Goal: Task Accomplishment & Management: Manage account settings

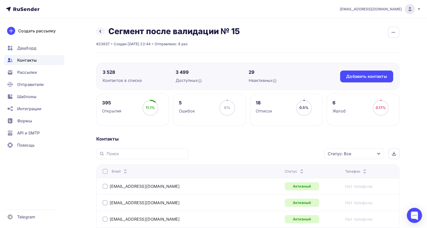
click at [355, 157] on div "Статус: Все" at bounding box center [355, 153] width 60 height 11
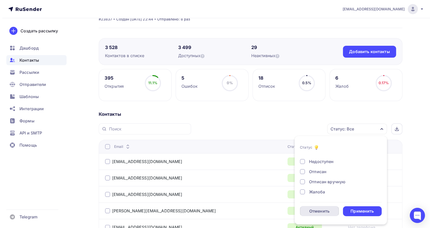
scroll to position [49, 0]
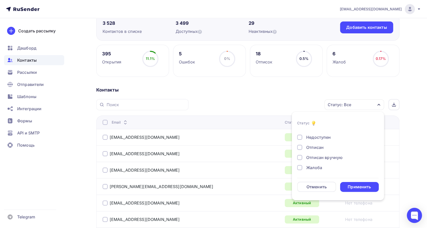
click at [298, 168] on div at bounding box center [299, 167] width 5 height 5
click at [347, 187] on div "Применить" at bounding box center [359, 187] width 39 height 10
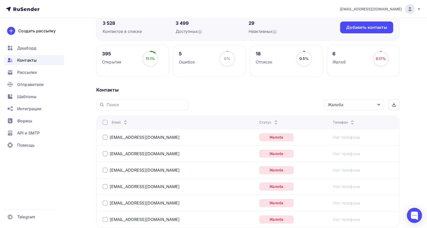
click at [106, 120] on div at bounding box center [105, 122] width 5 height 5
click at [286, 105] on div "Действие" at bounding box center [287, 105] width 67 height 10
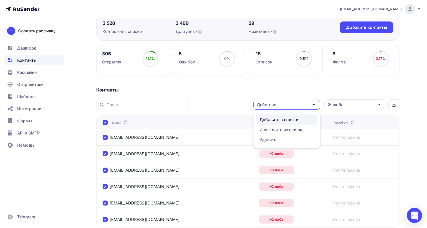
click at [272, 119] on div "Добавить в списки" at bounding box center [279, 120] width 39 height 6
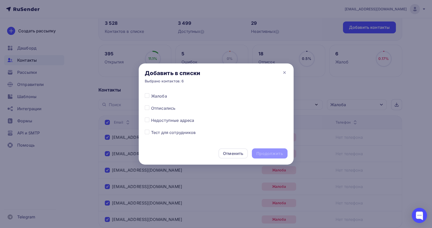
scroll to position [303, 0]
click at [151, 103] on label at bounding box center [151, 103] width 0 height 0
click at [147, 106] on input "checkbox" at bounding box center [147, 105] width 5 height 5
checkbox input "true"
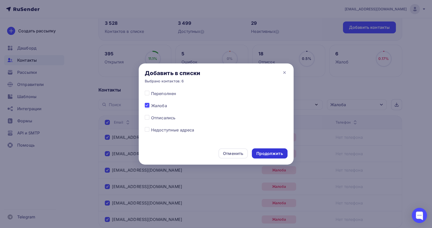
click at [262, 152] on div "Продолжить" at bounding box center [269, 154] width 26 height 6
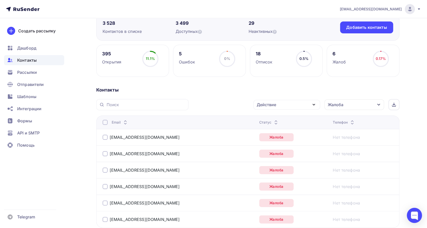
click at [107, 121] on div at bounding box center [105, 122] width 5 height 5
click at [109, 121] on div "Email" at bounding box center [166, 122] width 126 height 5
click at [105, 122] on div at bounding box center [105, 122] width 5 height 5
click at [259, 105] on div "Действие" at bounding box center [266, 105] width 19 height 6
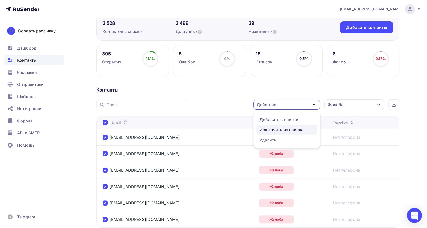
click at [268, 128] on div "Исключить из списка" at bounding box center [282, 130] width 44 height 6
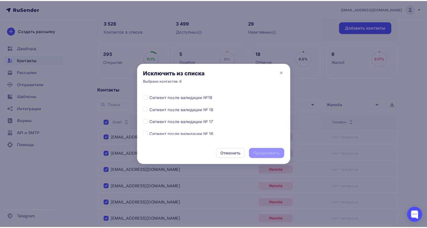
scroll to position [84, 0]
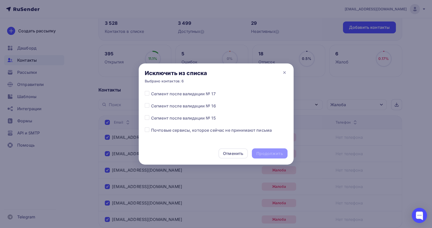
click at [151, 115] on label at bounding box center [151, 115] width 0 height 0
click at [145, 118] on input "checkbox" at bounding box center [147, 117] width 5 height 5
checkbox input "true"
click at [265, 154] on div "Продолжить" at bounding box center [269, 154] width 26 height 6
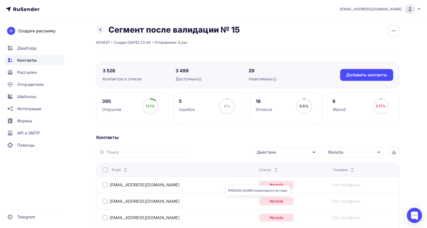
scroll to position [0, 0]
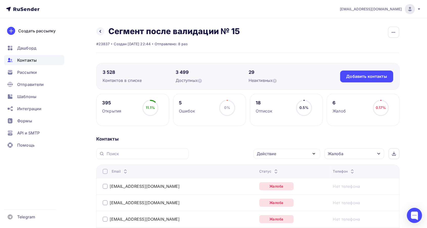
click at [273, 169] on icon at bounding box center [276, 170] width 6 height 6
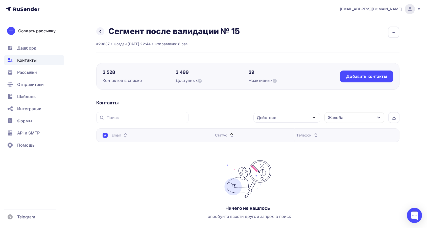
click at [340, 120] on div "Жалоба" at bounding box center [336, 118] width 16 height 6
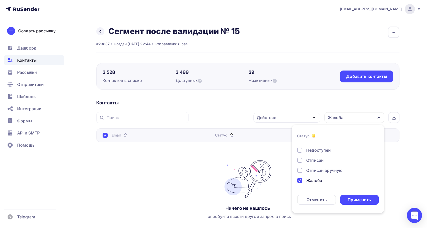
click at [315, 178] on div "Жалоба" at bounding box center [315, 181] width 16 height 6
click at [314, 161] on div "Отписан" at bounding box center [315, 160] width 17 height 6
click at [352, 199] on div "Применить" at bounding box center [359, 200] width 23 height 6
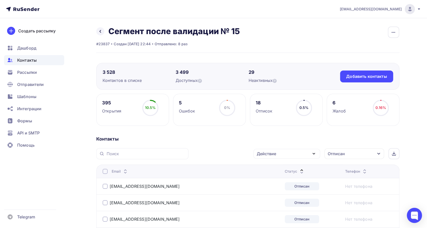
click at [107, 172] on div at bounding box center [105, 171] width 5 height 5
click at [104, 172] on div at bounding box center [105, 171] width 5 height 5
click at [273, 157] on div "Действие" at bounding box center [287, 154] width 67 height 10
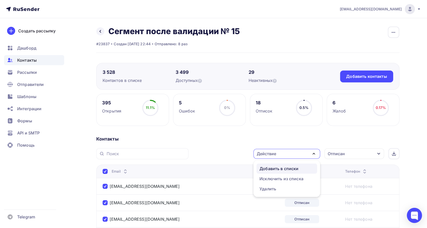
click at [273, 166] on div "Добавить в списки" at bounding box center [279, 169] width 39 height 6
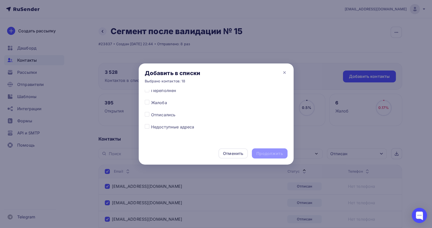
scroll to position [309, 0]
click at [151, 109] on label at bounding box center [151, 109] width 0 height 0
click at [146, 111] on input "checkbox" at bounding box center [147, 111] width 5 height 5
checkbox input "true"
click at [261, 154] on div "Продолжить" at bounding box center [269, 154] width 26 height 6
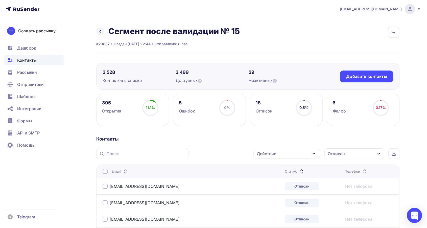
click at [105, 168] on th "Email" at bounding box center [189, 171] width 187 height 13
click at [105, 172] on div at bounding box center [105, 171] width 5 height 5
click at [102, 172] on th "Email" at bounding box center [189, 171] width 187 height 13
click at [103, 172] on div at bounding box center [105, 171] width 5 height 5
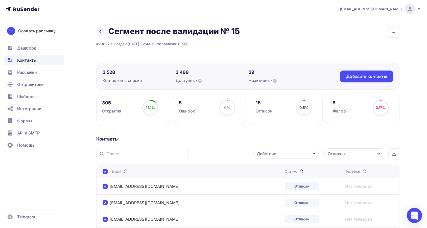
click at [262, 153] on div "Действие" at bounding box center [266, 154] width 19 height 6
click at [265, 176] on div "Исключить из списка" at bounding box center [282, 179] width 44 height 6
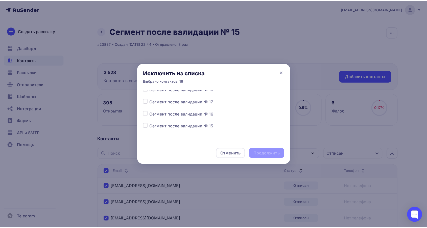
scroll to position [84, 0]
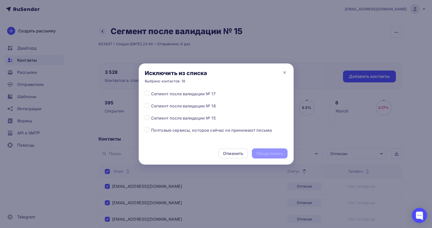
click at [151, 115] on label at bounding box center [151, 115] width 0 height 0
click at [146, 119] on input "checkbox" at bounding box center [147, 117] width 5 height 5
checkbox input "true"
click at [264, 154] on div "Продолжить" at bounding box center [269, 154] width 26 height 6
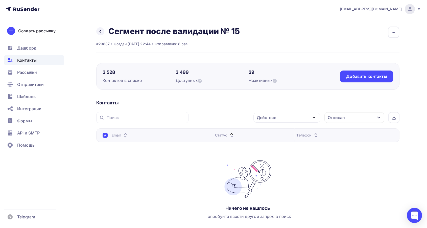
click at [334, 118] on div "Отписан" at bounding box center [336, 118] width 17 height 6
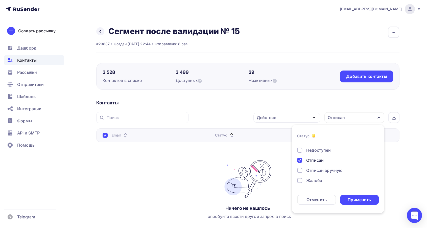
click at [303, 161] on div "Отписан" at bounding box center [335, 160] width 76 height 6
click at [359, 199] on div "Применить" at bounding box center [359, 200] width 23 height 6
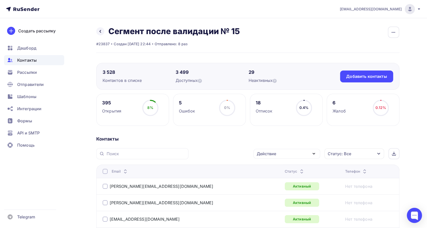
click at [356, 154] on div "Статус: Все" at bounding box center [355, 153] width 60 height 11
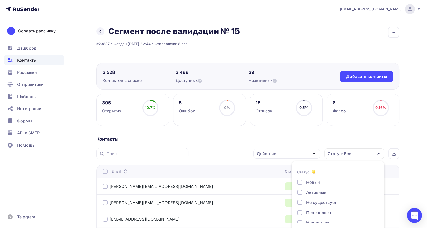
scroll to position [21, 0]
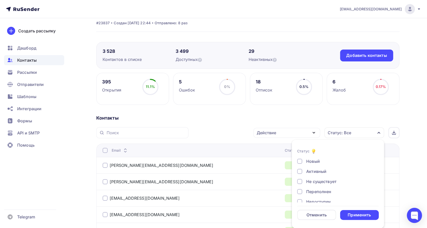
click at [291, 119] on div "Контакты" at bounding box center [247, 118] width 303 height 6
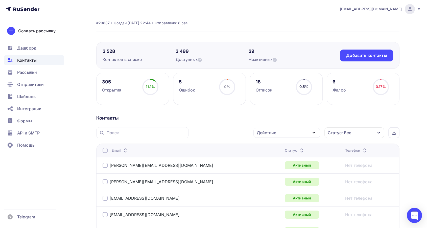
click at [299, 147] on icon at bounding box center [302, 149] width 6 height 6
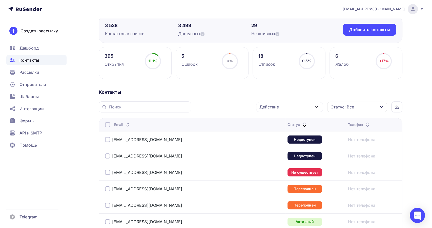
scroll to position [77, 0]
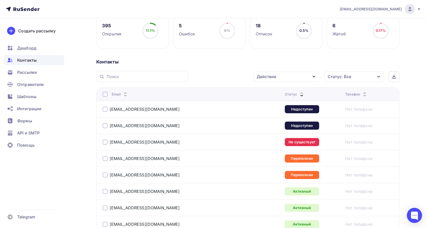
click at [104, 109] on div at bounding box center [105, 109] width 5 height 5
click at [108, 123] on div "[EMAIL_ADDRESS][DOMAIN_NAME]" at bounding box center [141, 125] width 77 height 5
click at [106, 124] on div at bounding box center [105, 125] width 5 height 5
click at [257, 80] on div "Действие" at bounding box center [287, 77] width 67 height 10
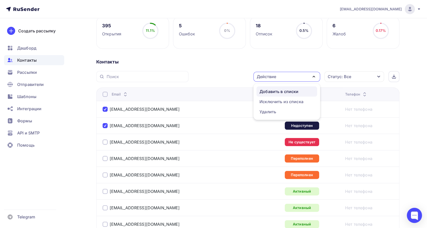
click at [264, 92] on div "Добавить в списки" at bounding box center [279, 92] width 39 height 6
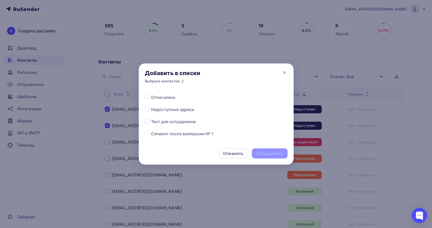
scroll to position [331, 0]
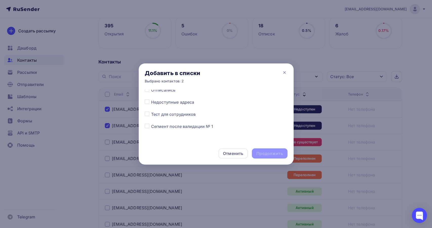
click at [151, 99] on label at bounding box center [151, 99] width 0 height 0
click at [148, 103] on input "checkbox" at bounding box center [147, 101] width 5 height 5
checkbox input "true"
click at [260, 151] on div "Продолжить" at bounding box center [269, 154] width 26 height 6
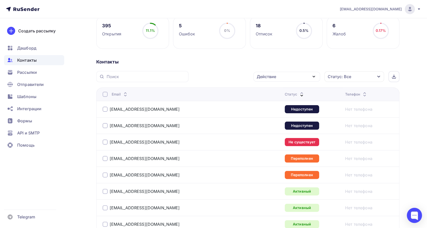
click at [107, 141] on div at bounding box center [105, 142] width 5 height 5
click at [275, 75] on div "Действие" at bounding box center [266, 77] width 19 height 6
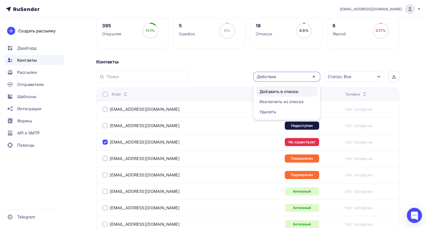
click at [278, 90] on div "Добавить в списки" at bounding box center [279, 92] width 39 height 6
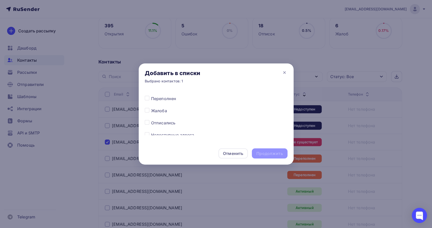
scroll to position [309, 0]
click at [151, 121] on label at bounding box center [151, 121] width 0 height 0
click at [145, 123] on input "checkbox" at bounding box center [147, 123] width 5 height 5
checkbox input "true"
click at [263, 153] on div "Продолжить" at bounding box center [269, 154] width 26 height 6
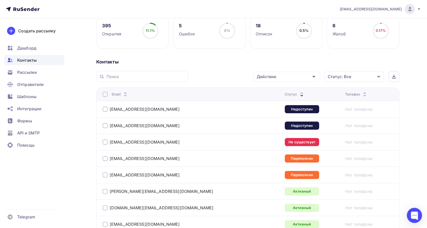
click at [103, 159] on div at bounding box center [105, 158] width 5 height 5
click at [104, 176] on div at bounding box center [105, 174] width 5 height 5
click at [304, 79] on div "Действие" at bounding box center [287, 77] width 67 height 10
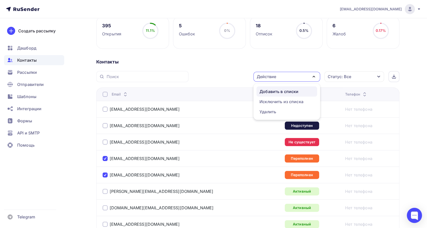
click at [286, 93] on div "Добавить в списки" at bounding box center [279, 92] width 39 height 6
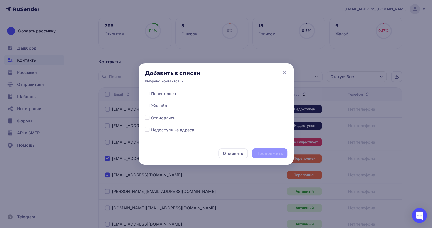
scroll to position [275, 0]
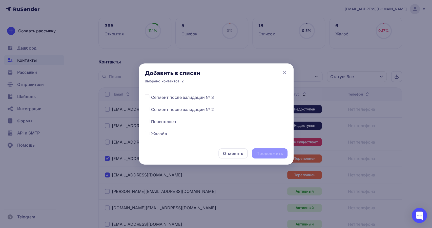
click at [151, 119] on label at bounding box center [151, 119] width 0 height 0
click at [148, 119] on input "checkbox" at bounding box center [147, 121] width 5 height 5
checkbox input "true"
click at [274, 152] on div "Продолжить" at bounding box center [269, 154] width 26 height 6
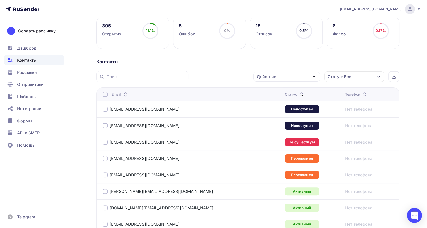
click at [104, 108] on div at bounding box center [105, 109] width 5 height 5
click at [103, 123] on div at bounding box center [105, 125] width 5 height 5
click at [105, 141] on div at bounding box center [105, 142] width 5 height 5
click at [105, 155] on div "[EMAIL_ADDRESS][DOMAIN_NAME]" at bounding box center [166, 159] width 126 height 8
click at [105, 159] on div at bounding box center [105, 158] width 5 height 5
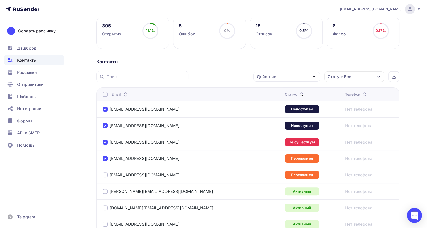
click at [104, 172] on div at bounding box center [105, 174] width 5 height 5
click at [303, 76] on div "Действие" at bounding box center [287, 77] width 67 height 10
click at [280, 99] on div "Исключить из списка" at bounding box center [282, 102] width 44 height 6
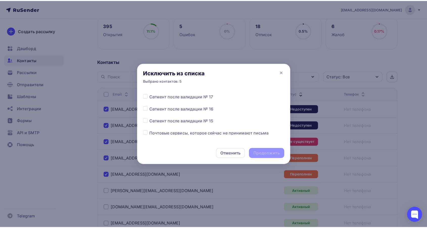
scroll to position [84, 0]
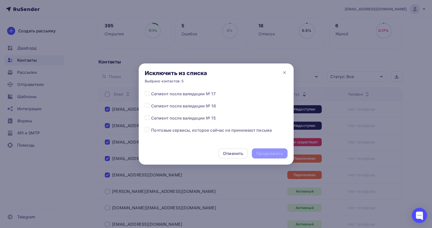
click at [151, 115] on label at bounding box center [151, 115] width 0 height 0
click at [149, 118] on input "checkbox" at bounding box center [147, 117] width 5 height 5
checkbox input "true"
click at [266, 150] on div "Продолжить" at bounding box center [269, 153] width 35 height 10
